Goal: Find specific page/section: Find specific page/section

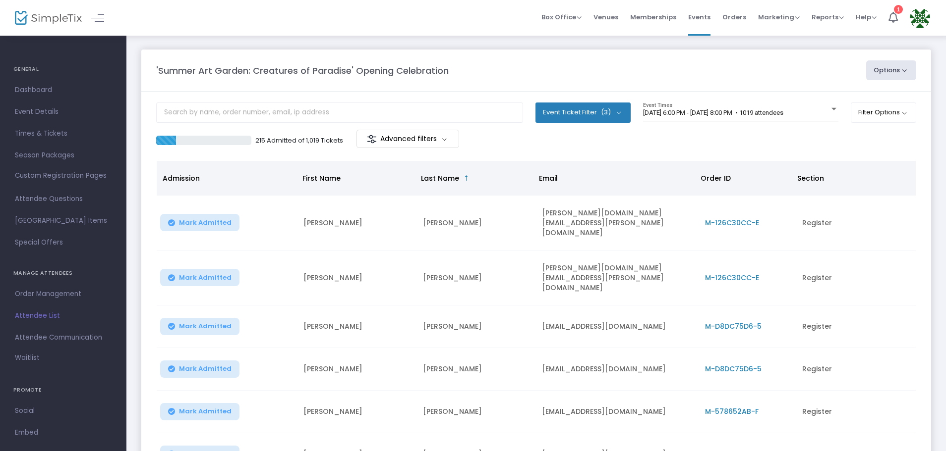
click at [62, 15] on img at bounding box center [48, 18] width 67 height 14
